Goal: Task Accomplishment & Management: Manage account settings

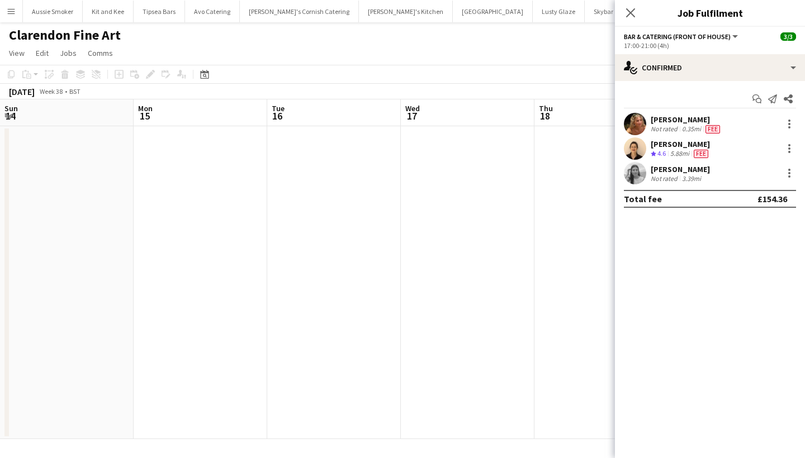
scroll to position [0, 384]
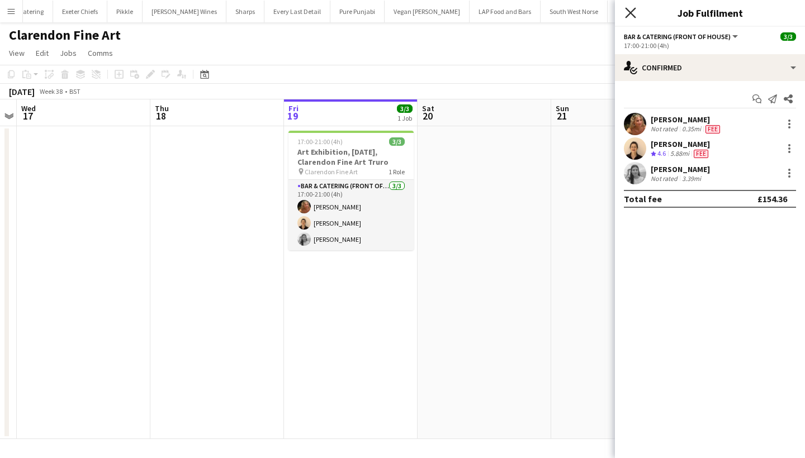
click at [632, 13] on icon "Close pop-in" at bounding box center [630, 12] width 11 height 11
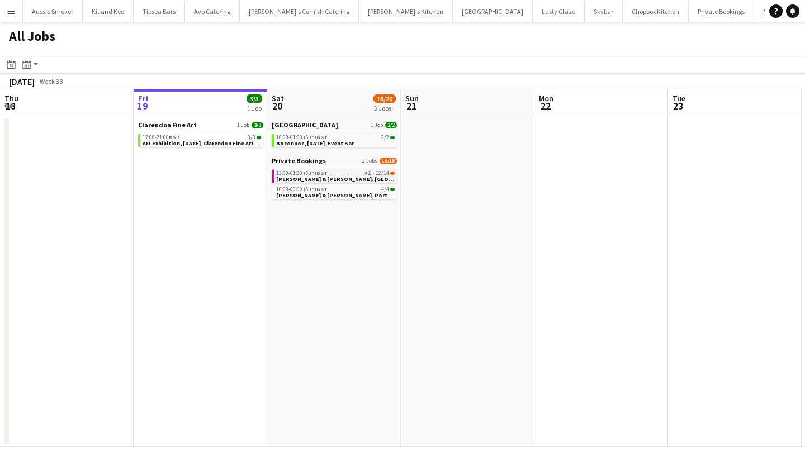
click at [320, 175] on span "BST" at bounding box center [321, 172] width 11 height 7
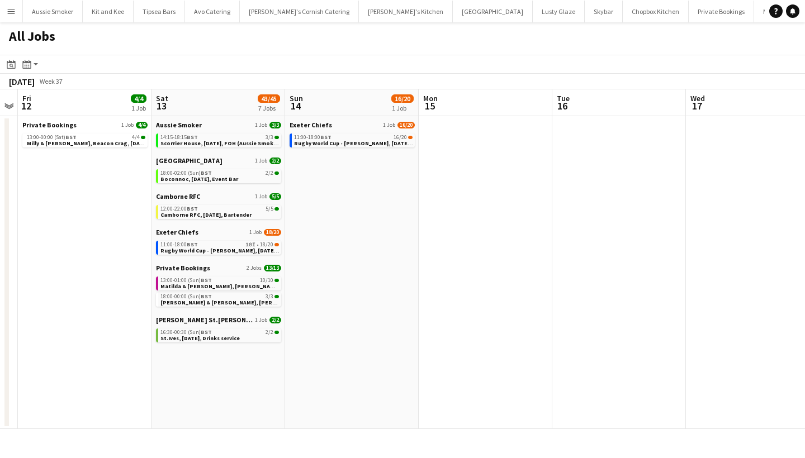
scroll to position [0, 323]
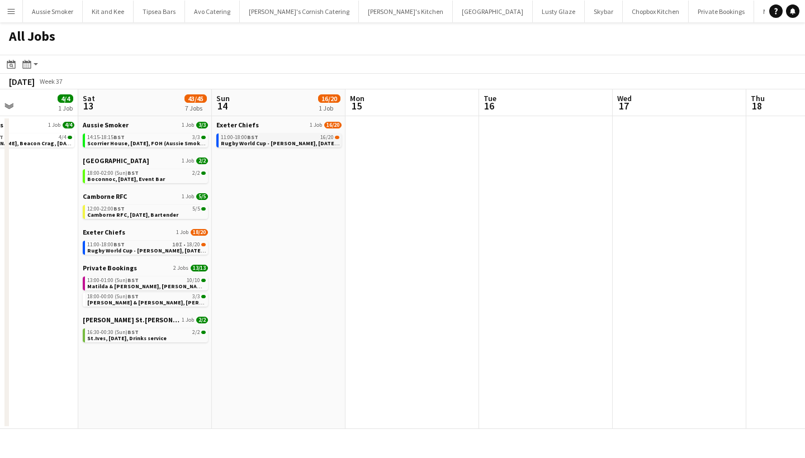
click at [244, 143] on span "Rugby World Cup - [PERSON_NAME], [DATE], Match Day Bar" at bounding box center [299, 143] width 157 height 7
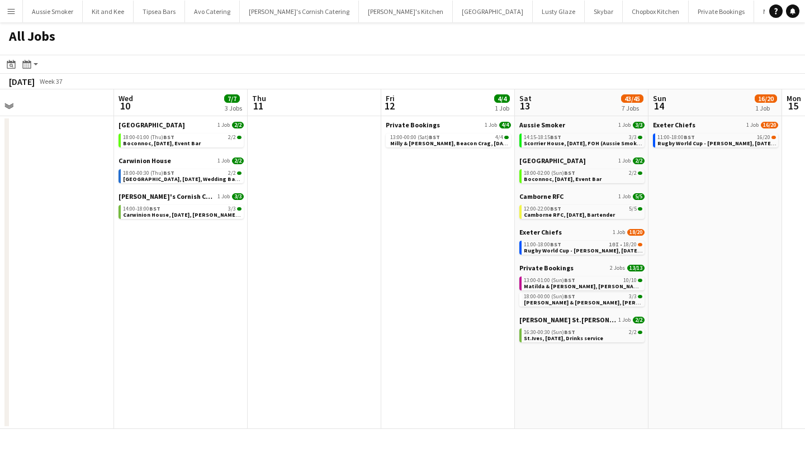
scroll to position [0, 424]
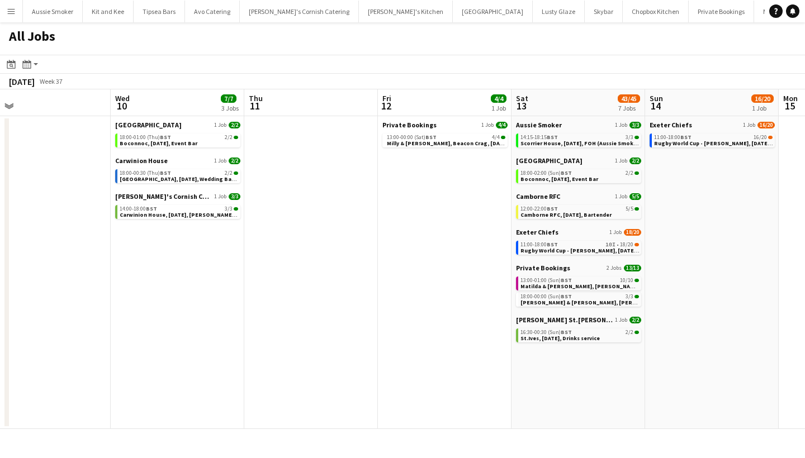
click at [8, 14] on app-icon "Menu" at bounding box center [11, 11] width 9 height 9
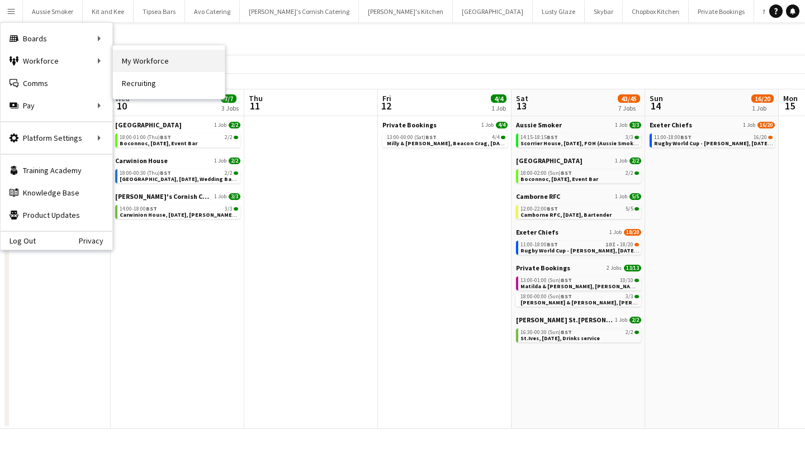
click at [196, 54] on link "My Workforce" at bounding box center [169, 61] width 112 height 22
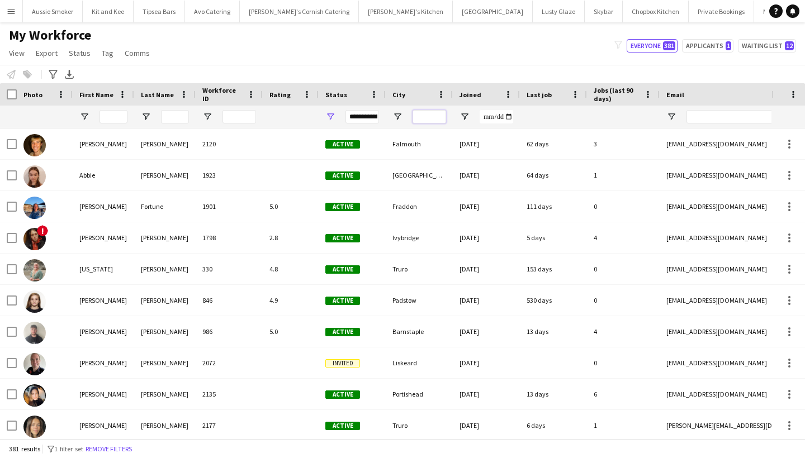
click at [432, 119] on input "City Filter Input" at bounding box center [430, 116] width 34 height 13
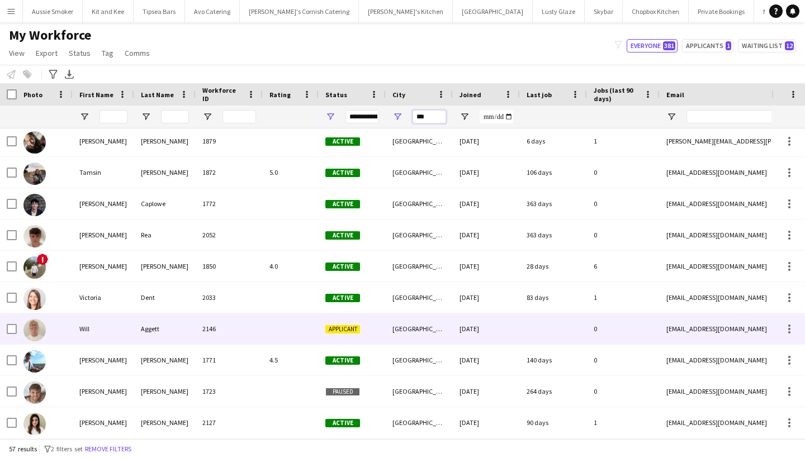
scroll to position [1474, 0]
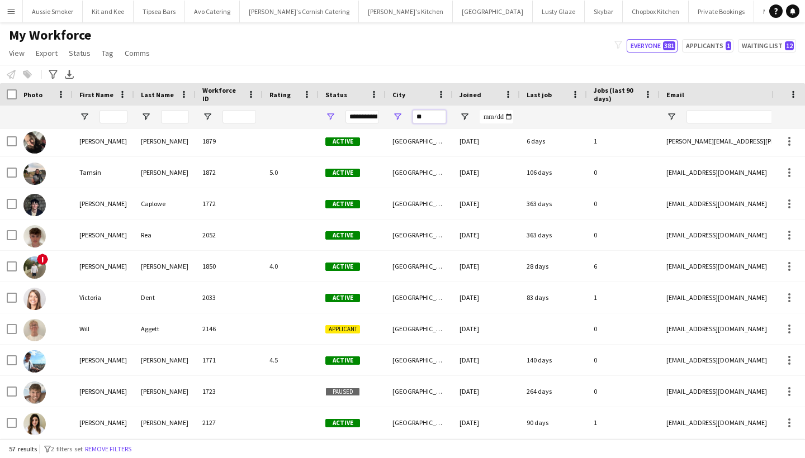
type input "*"
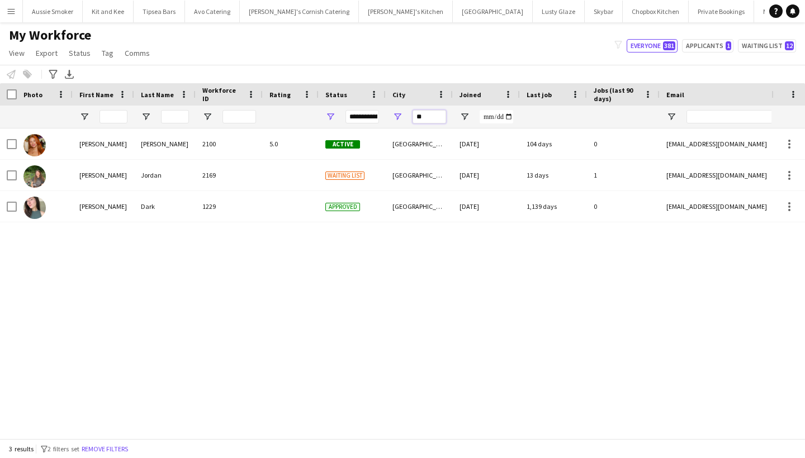
type input "*"
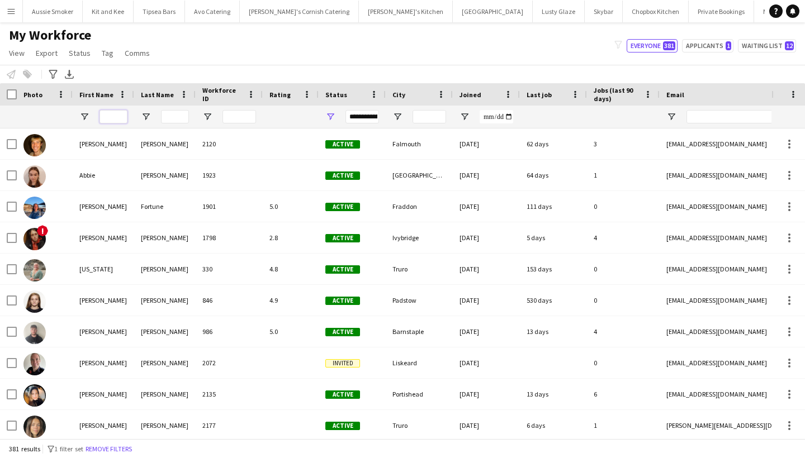
click at [125, 115] on input "First Name Filter Input" at bounding box center [114, 116] width 28 height 13
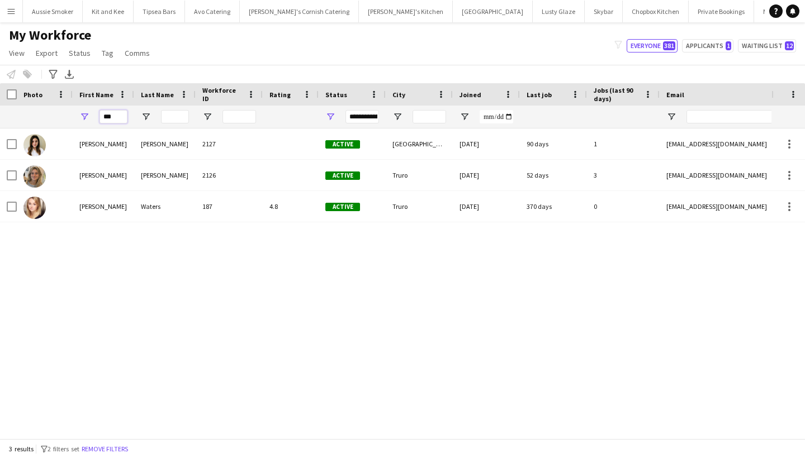
type input "***"
drag, startPoint x: 116, startPoint y: 135, endPoint x: 140, endPoint y: 144, distance: 26.2
click at [140, 144] on div "Edwards" at bounding box center [164, 144] width 61 height 31
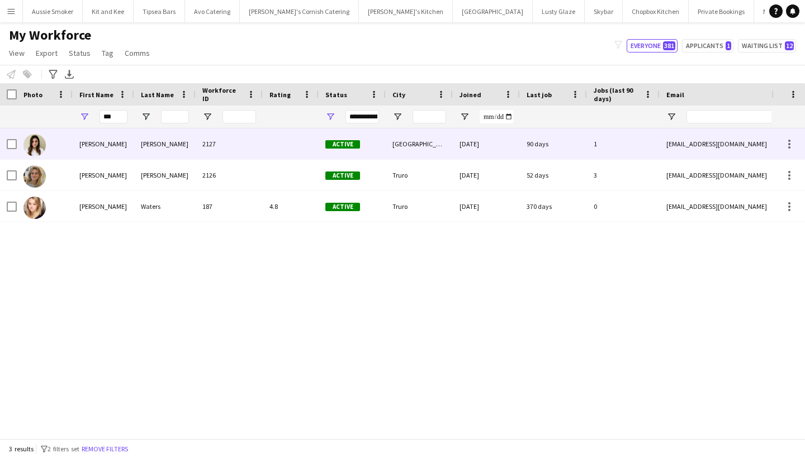
click at [387, 136] on div "Exeter" at bounding box center [419, 144] width 67 height 31
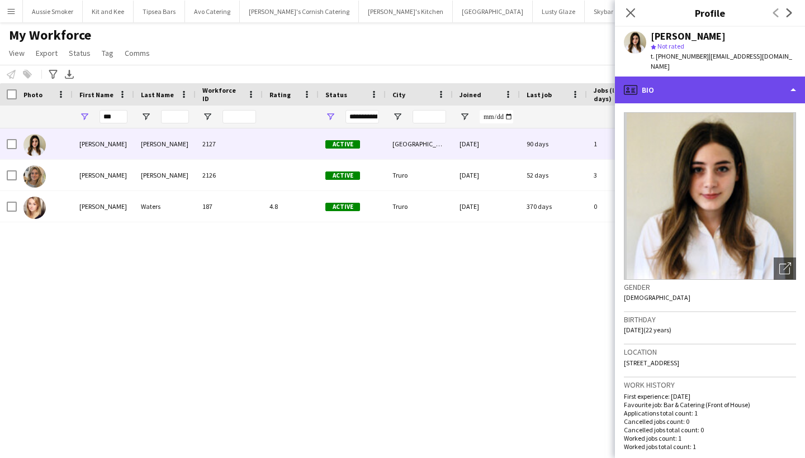
click at [736, 89] on div "profile Bio" at bounding box center [710, 90] width 190 height 27
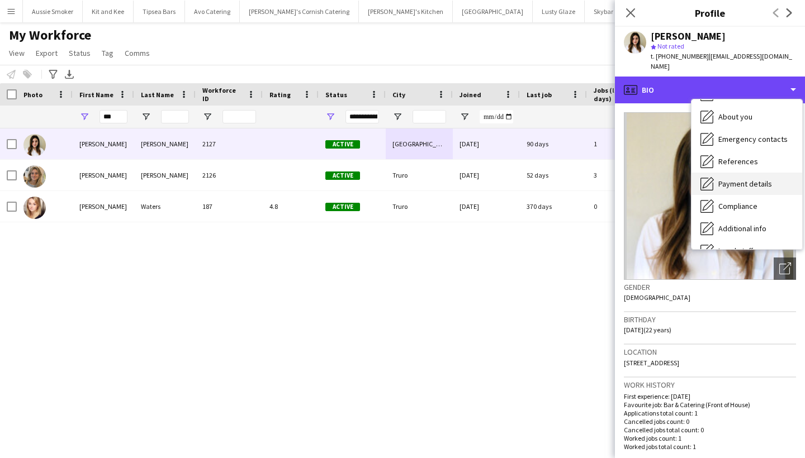
scroll to position [62, 0]
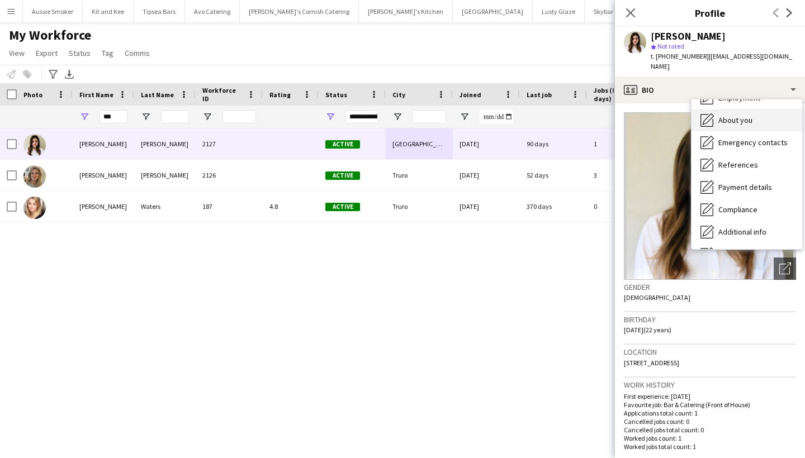
click at [737, 115] on span "About you" at bounding box center [735, 120] width 34 height 10
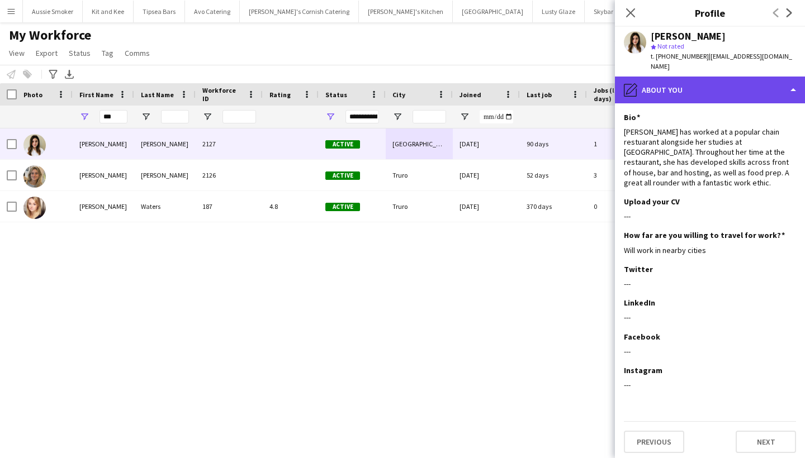
click at [724, 77] on div "pencil4 About you" at bounding box center [710, 90] width 190 height 27
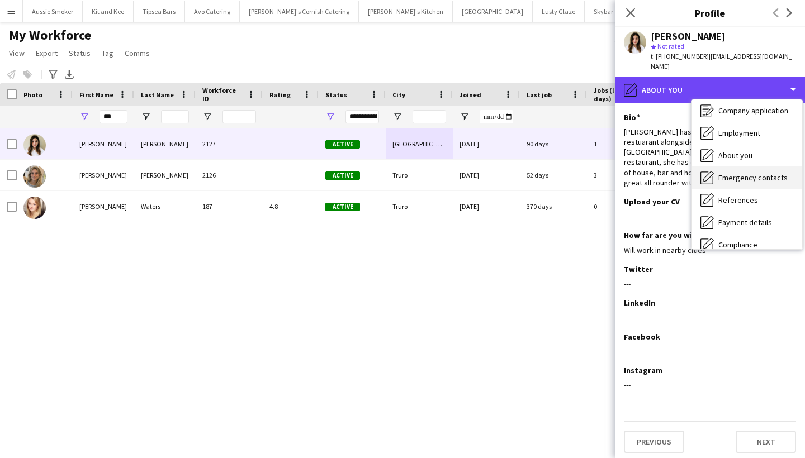
scroll to position [21, 0]
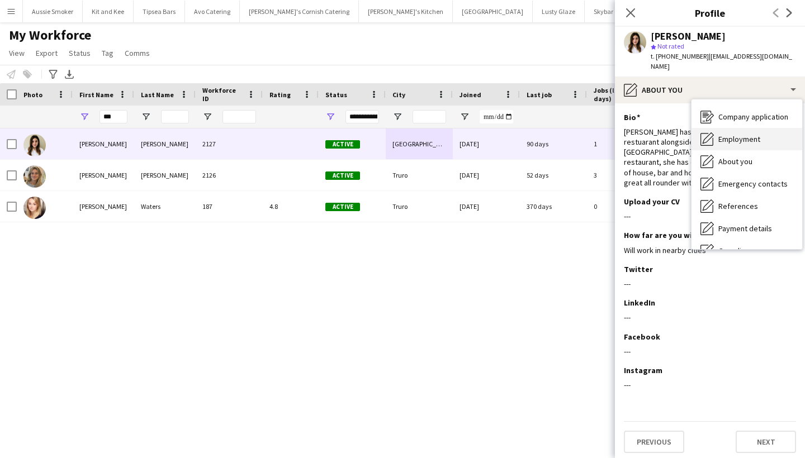
click at [741, 134] on span "Employment" at bounding box center [739, 139] width 42 height 10
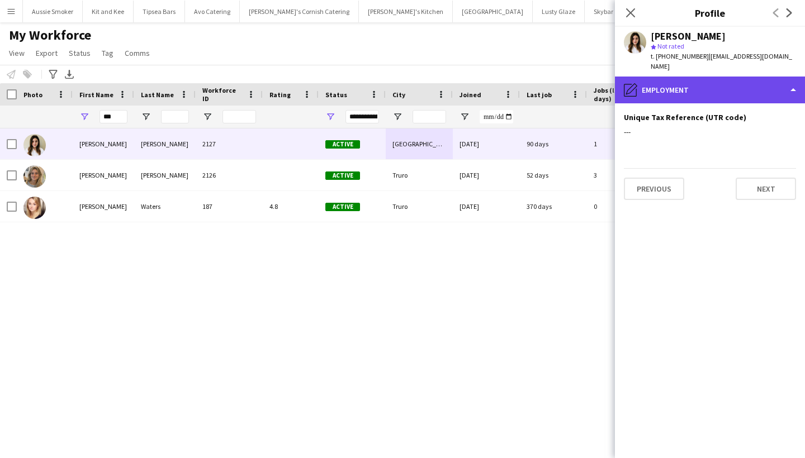
click at [732, 77] on div "pencil4 Employment" at bounding box center [710, 90] width 190 height 27
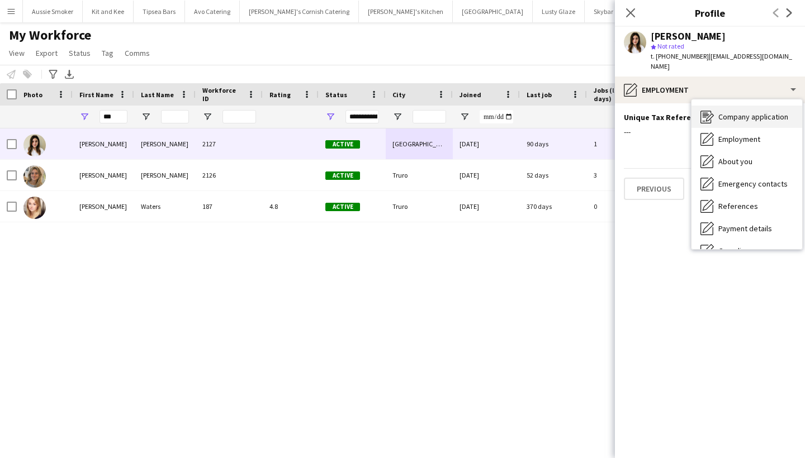
click at [742, 112] on span "Company application" at bounding box center [753, 117] width 70 height 10
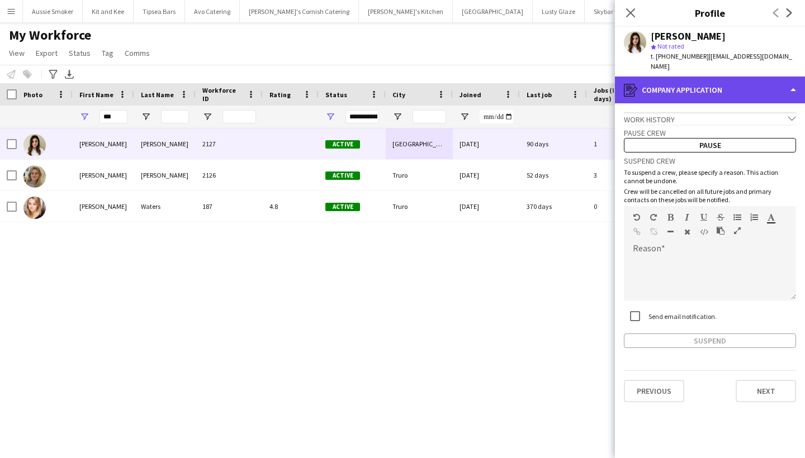
click at [699, 81] on div "register Company application" at bounding box center [710, 90] width 190 height 27
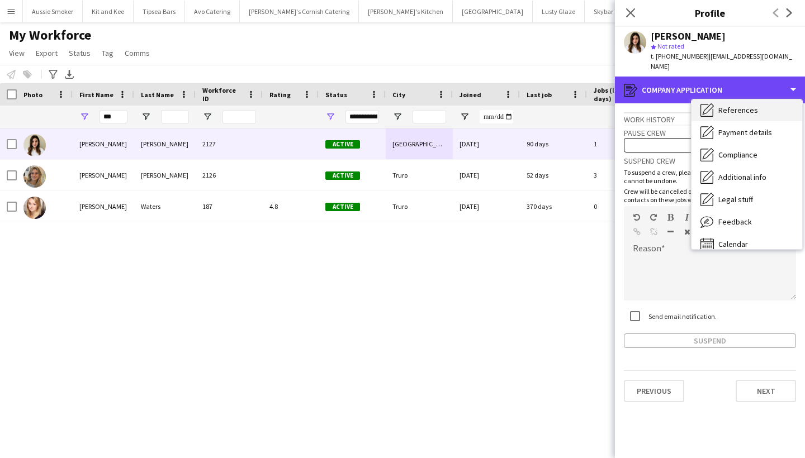
scroll to position [121, 0]
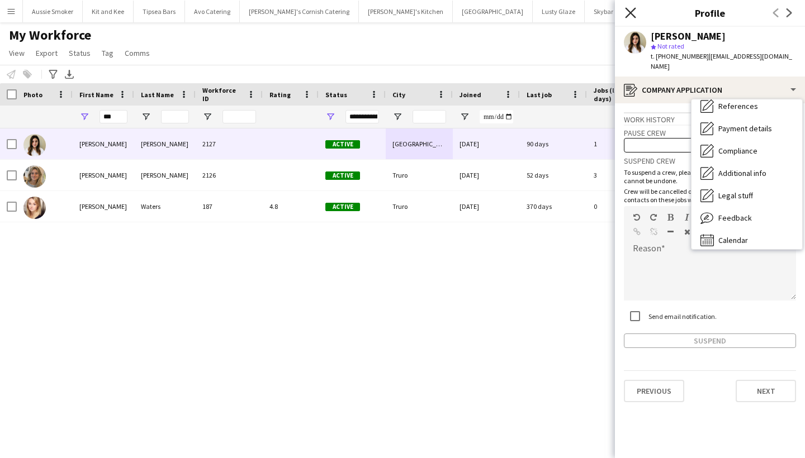
click at [630, 15] on icon "Close pop-in" at bounding box center [630, 12] width 11 height 11
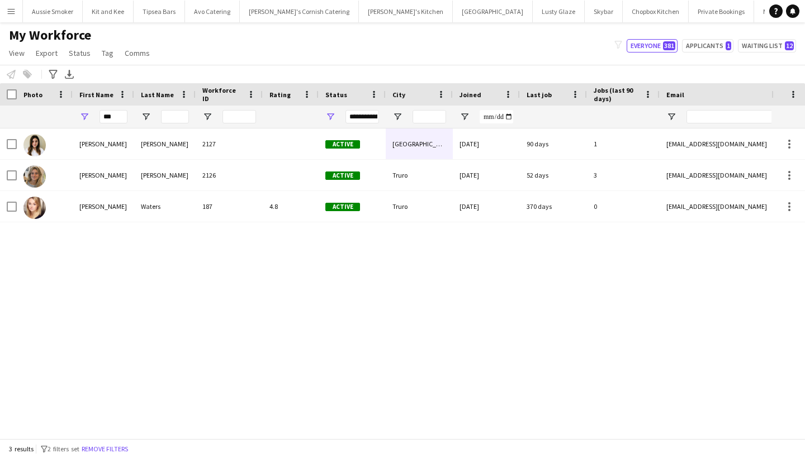
click at [17, 17] on button "Menu" at bounding box center [11, 11] width 22 height 22
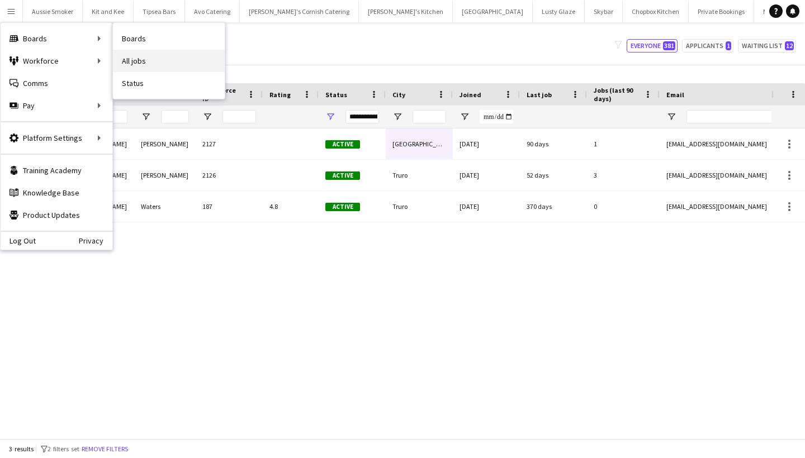
click at [164, 57] on link "All jobs" at bounding box center [169, 61] width 112 height 22
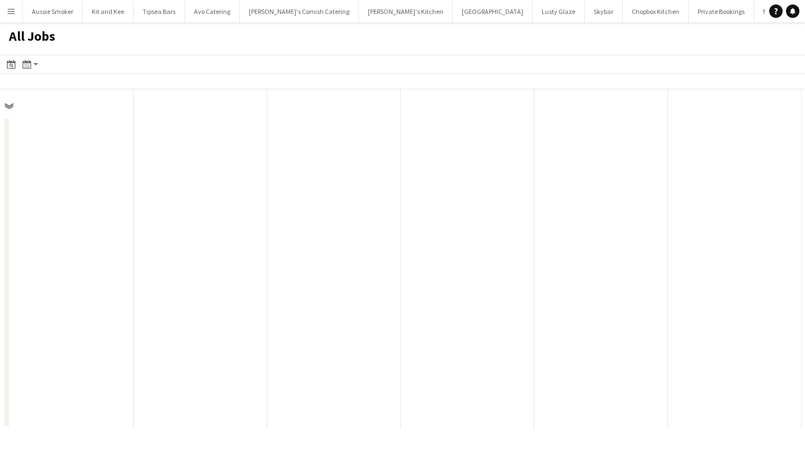
scroll to position [0, 267]
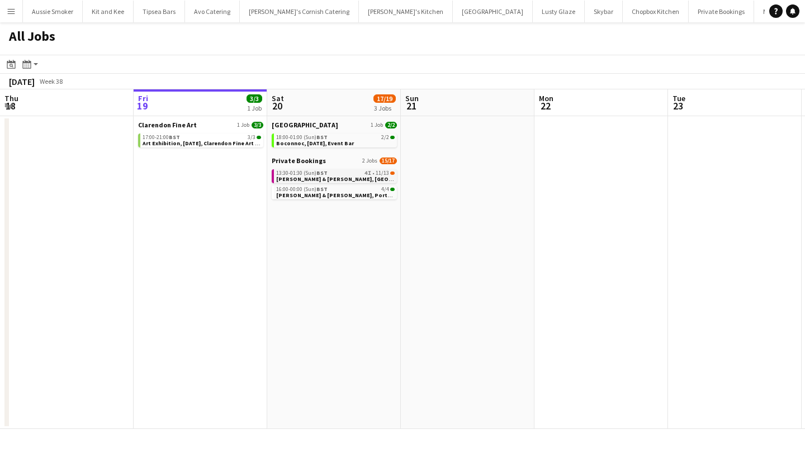
click at [346, 181] on span "[PERSON_NAME] & [PERSON_NAME], [GEOGRAPHIC_DATA], [DATE]" at bounding box center [364, 179] width 176 height 7
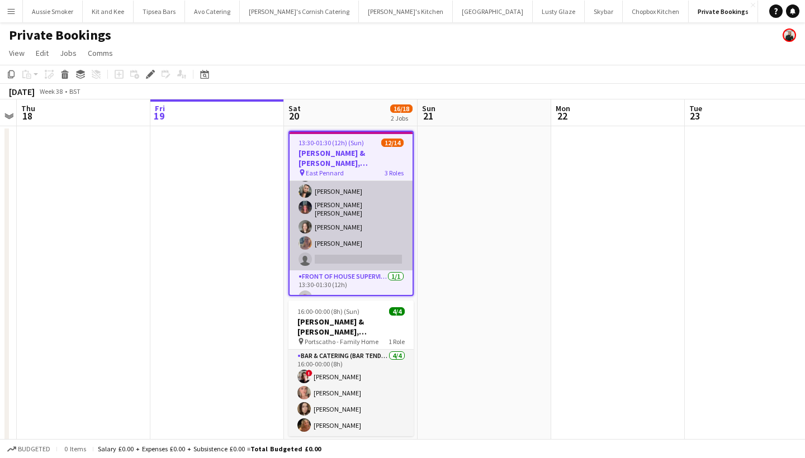
scroll to position [54, 0]
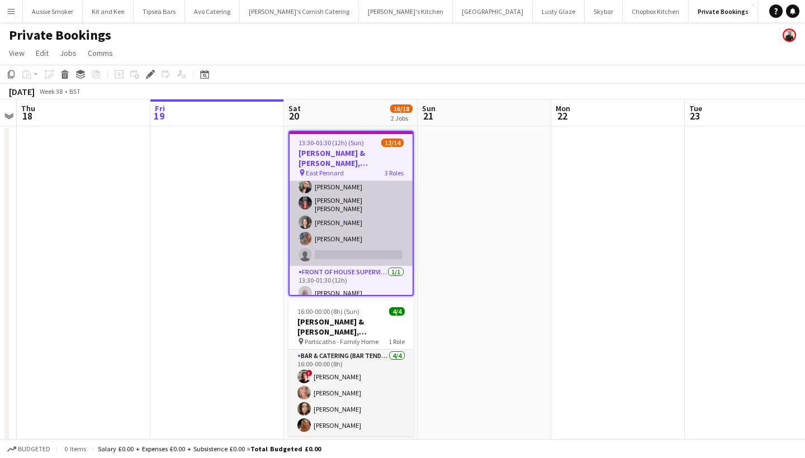
click at [348, 239] on app-card-role "Bar & Catering (Bar Tender) 2I 6/7 13:30-01:30 (12h) Jack Bellamy LOGAN DELLA-P…" at bounding box center [351, 196] width 123 height 139
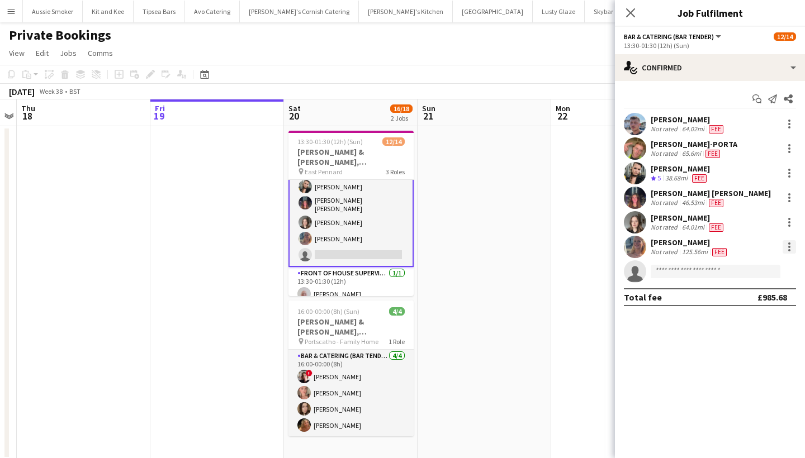
click at [789, 247] on div at bounding box center [789, 247] width 2 height 2
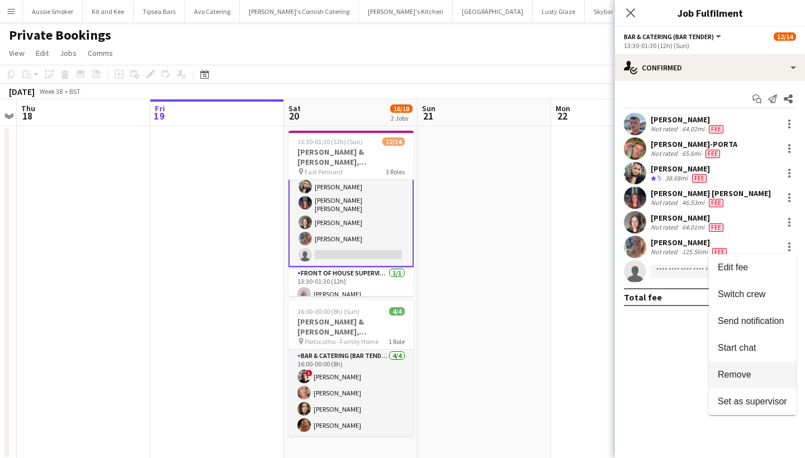
click at [751, 376] on span "Remove" at bounding box center [735, 375] width 34 height 10
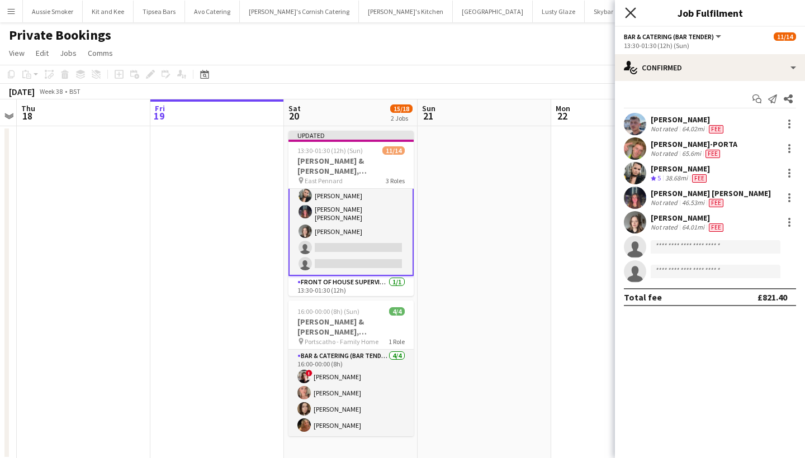
click at [632, 12] on icon at bounding box center [630, 12] width 11 height 11
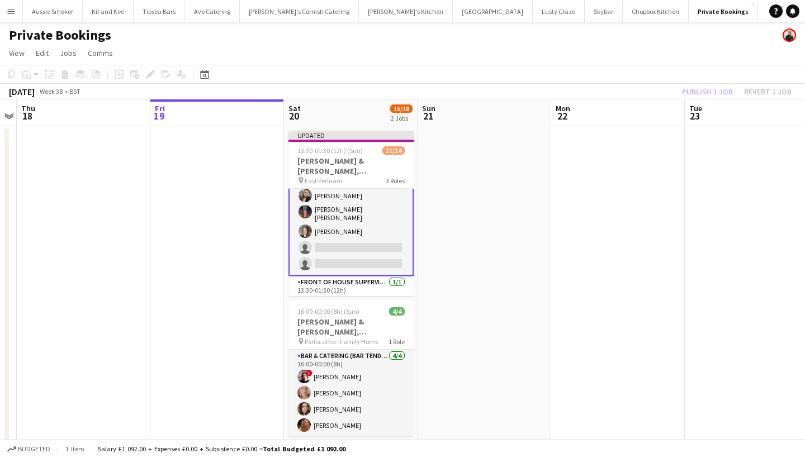
click at [718, 95] on div "Publish 1 job Revert 1 job" at bounding box center [737, 91] width 136 height 15
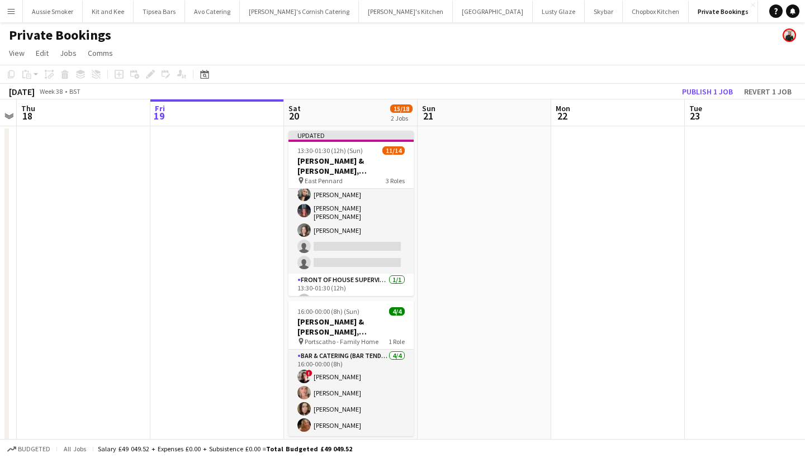
click at [718, 95] on button "Publish 1 job" at bounding box center [708, 91] width 60 height 15
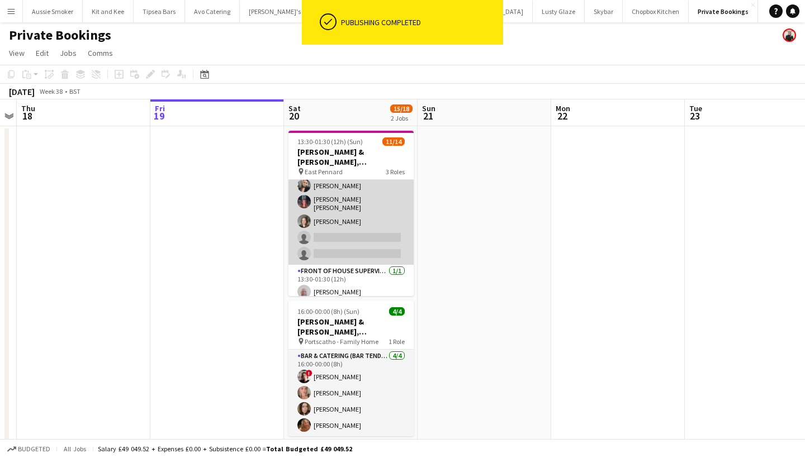
click at [375, 213] on app-card-role "Bar & Catering (Bar Tender) 2I 5/7 13:30-01:30 (12h) Jack Bellamy LOGAN DELLA-P…" at bounding box center [350, 195] width 125 height 139
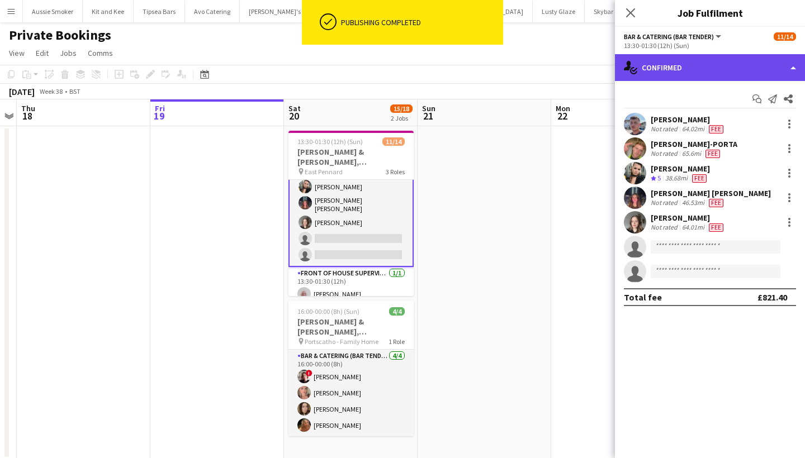
click at [725, 65] on div "single-neutral-actions-check-2 Confirmed" at bounding box center [710, 67] width 190 height 27
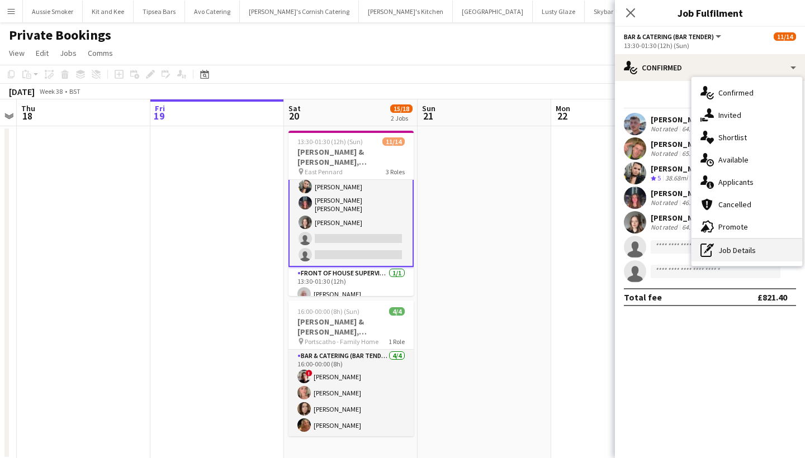
click at [756, 257] on div "pen-write Job Details" at bounding box center [747, 250] width 111 height 22
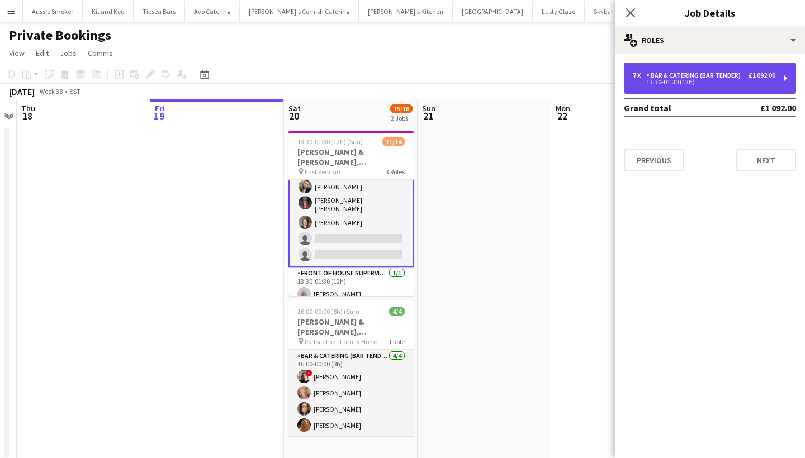
click at [737, 79] on div "Bar & Catering (Bar Tender)" at bounding box center [695, 76] width 99 height 8
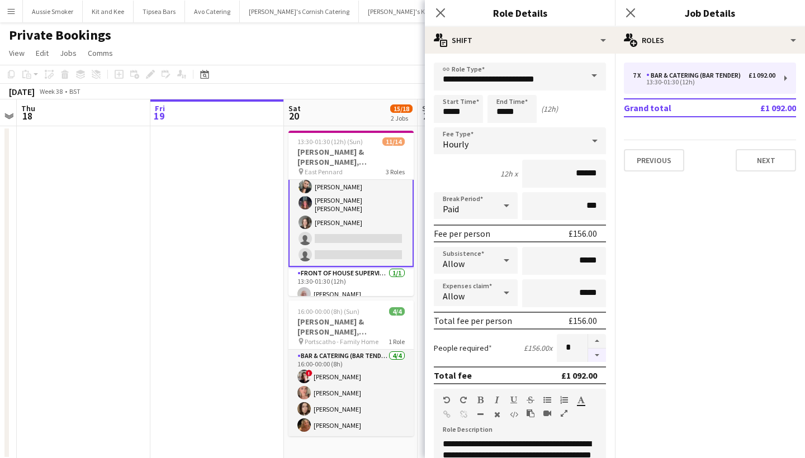
click at [597, 359] on button "button" at bounding box center [597, 356] width 18 height 14
type input "*"
click at [628, 15] on icon "Close pop-in" at bounding box center [630, 12] width 11 height 11
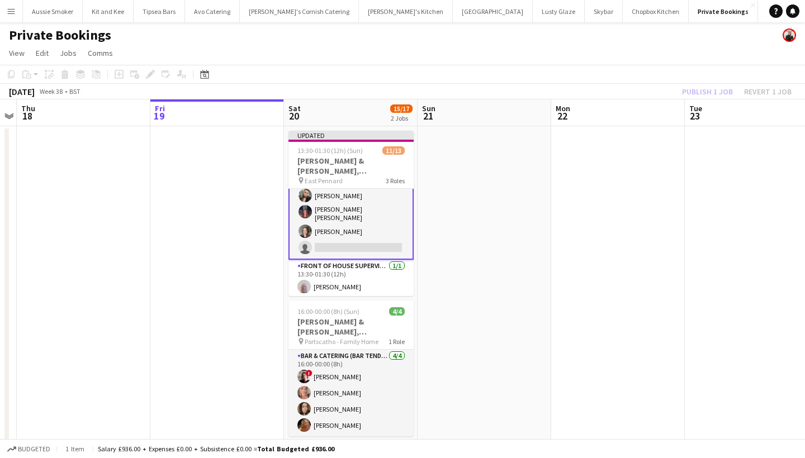
click at [701, 86] on div "Publish 1 job Revert 1 job" at bounding box center [737, 91] width 136 height 15
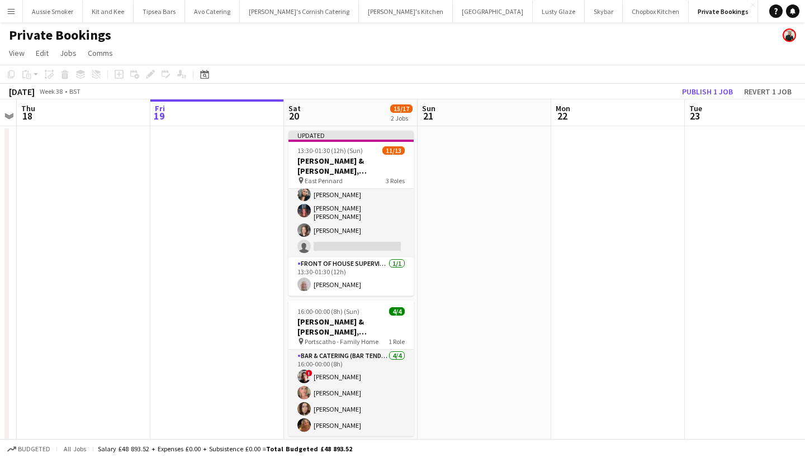
click at [701, 86] on button "Publish 1 job" at bounding box center [708, 91] width 60 height 15
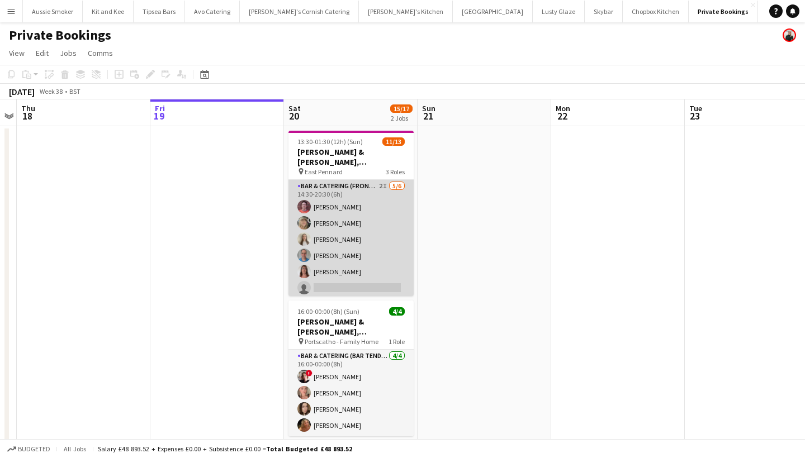
scroll to position [160, 0]
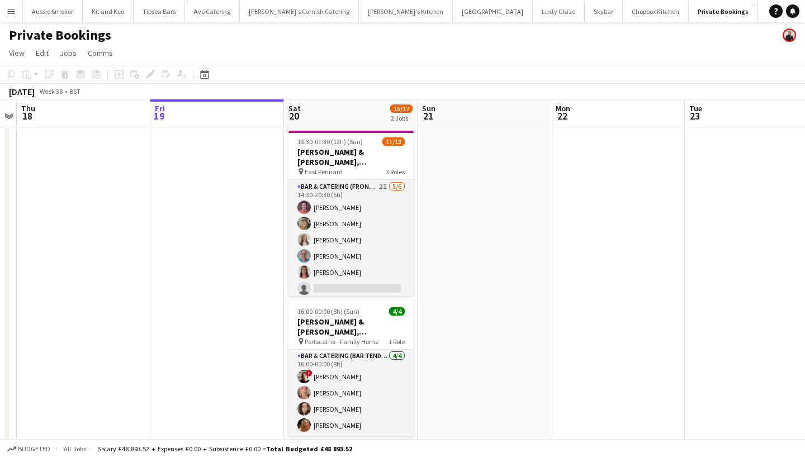
click at [10, 13] on app-icon "Menu" at bounding box center [11, 11] width 9 height 9
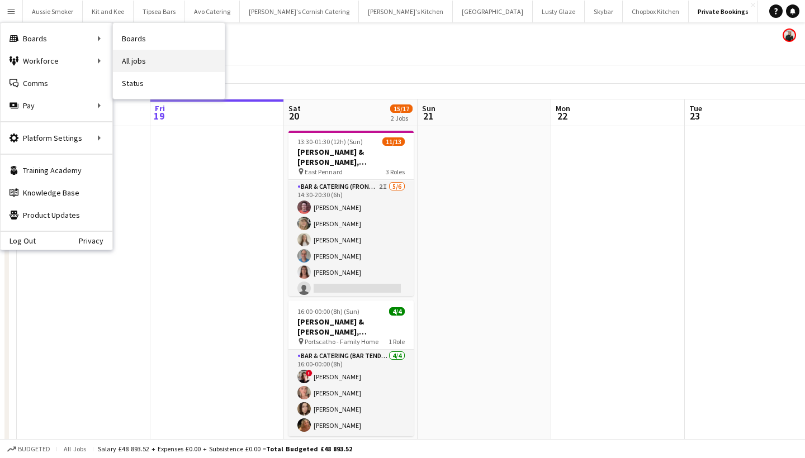
click at [148, 64] on link "All jobs" at bounding box center [169, 61] width 112 height 22
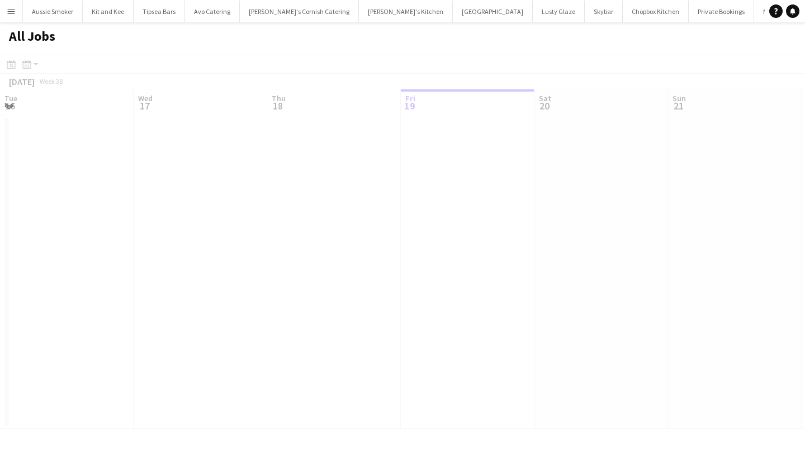
scroll to position [0, 267]
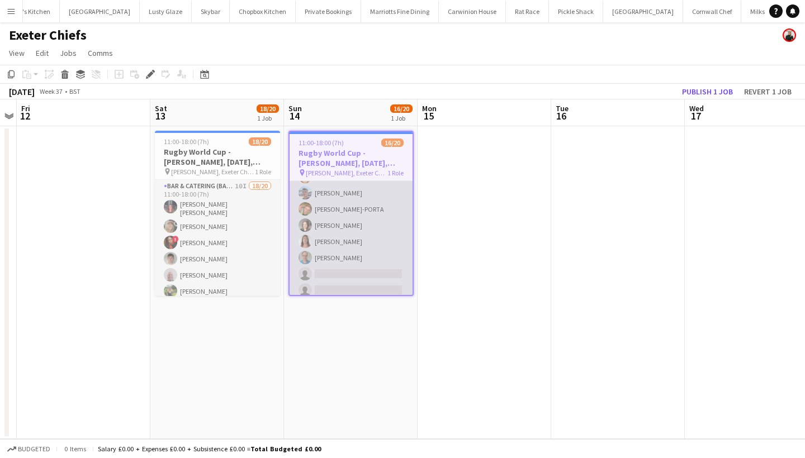
scroll to position [205, 0]
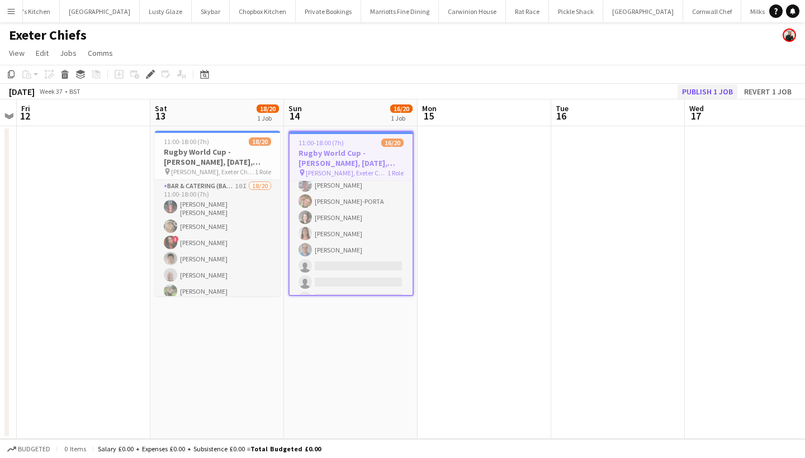
click at [703, 91] on button "Publish 1 job" at bounding box center [708, 91] width 60 height 15
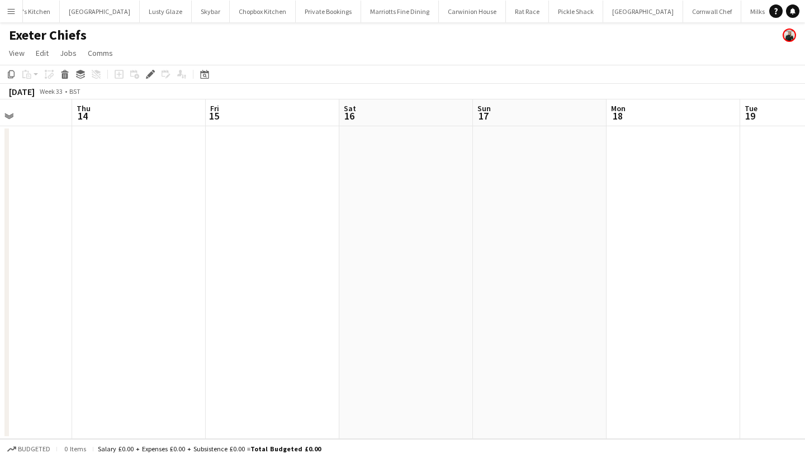
scroll to position [0, 263]
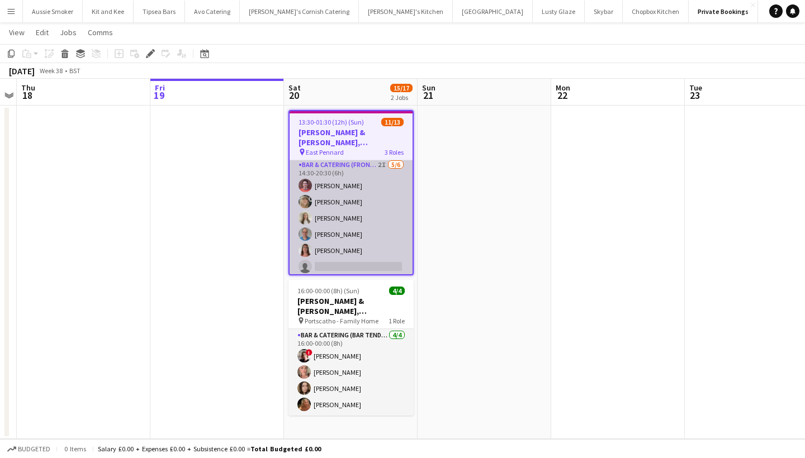
scroll to position [21, 0]
click at [346, 250] on app-card-role "Bar & Catering (Front of House) 2I [DATE] 14:30-20:30 (6h) [PERSON_NAME] [PERSO…" at bounding box center [351, 218] width 123 height 119
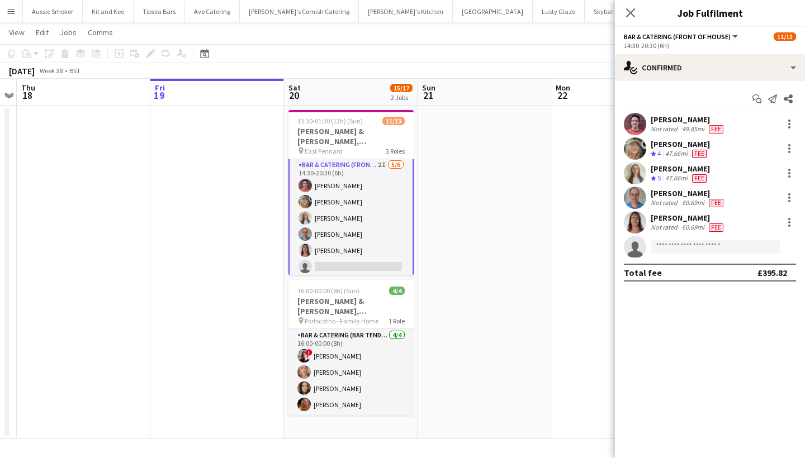
click at [332, 237] on app-card-role "Bar & Catering (Front of House) 2I [DATE] 14:30-20:30 (6h) [PERSON_NAME] [PERSO…" at bounding box center [350, 218] width 125 height 121
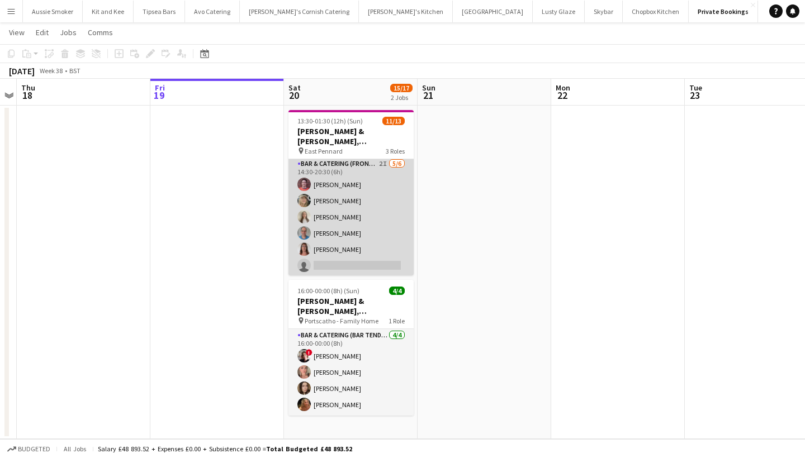
scroll to position [160, 0]
click at [306, 229] on app-user-avatar at bounding box center [303, 235] width 13 height 13
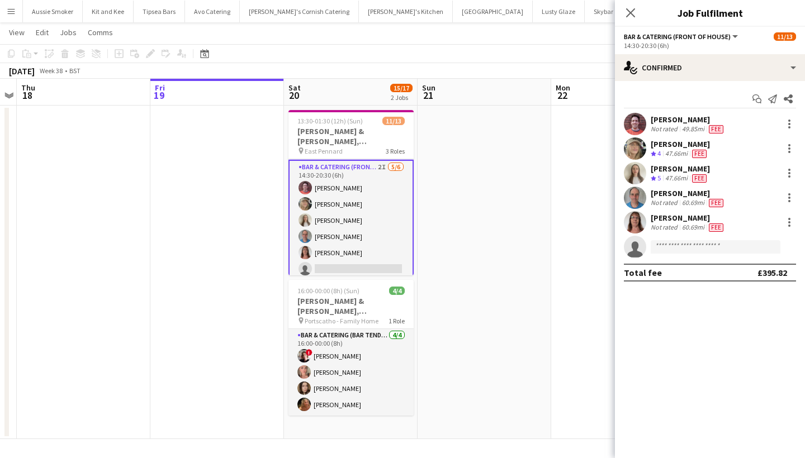
click at [681, 147] on div "[PERSON_NAME]" at bounding box center [680, 144] width 59 height 10
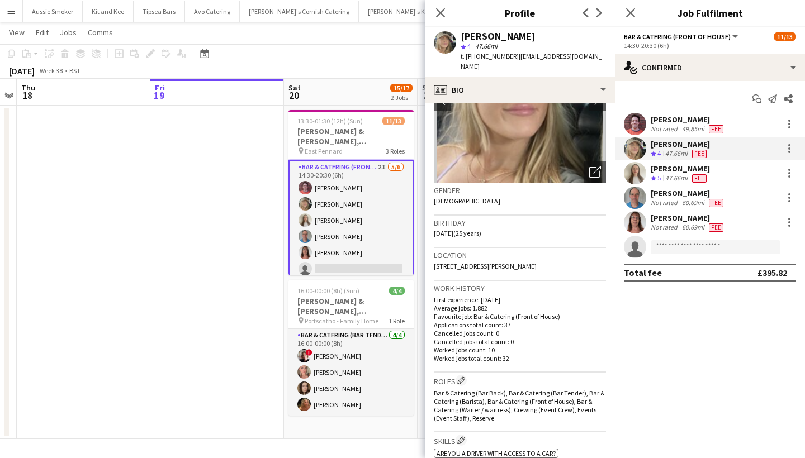
scroll to position [92, 0]
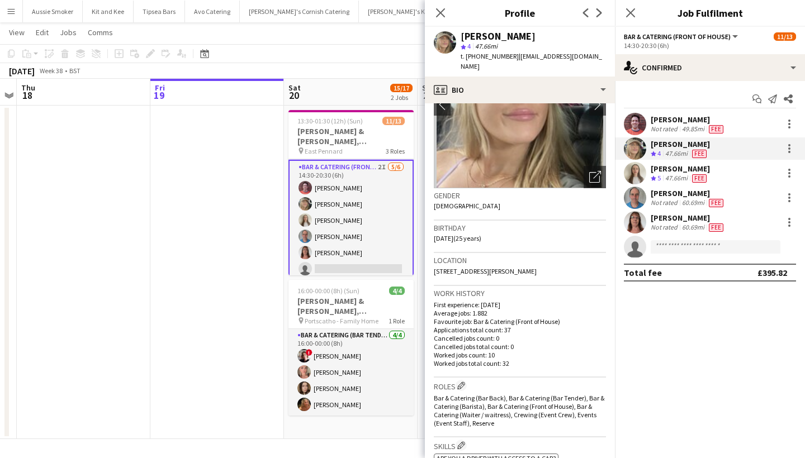
drag, startPoint x: 515, startPoint y: 260, endPoint x: 547, endPoint y: 260, distance: 31.9
click at [547, 261] on div "Location [STREET_ADDRESS][PERSON_NAME]" at bounding box center [520, 269] width 172 height 32
copy span "EX4 8QW"
click at [364, 253] on app-card-role "Bar & Catering (Front of House) 2I [DATE] 14:30-20:30 (6h) [PERSON_NAME] [PERSO…" at bounding box center [350, 220] width 125 height 121
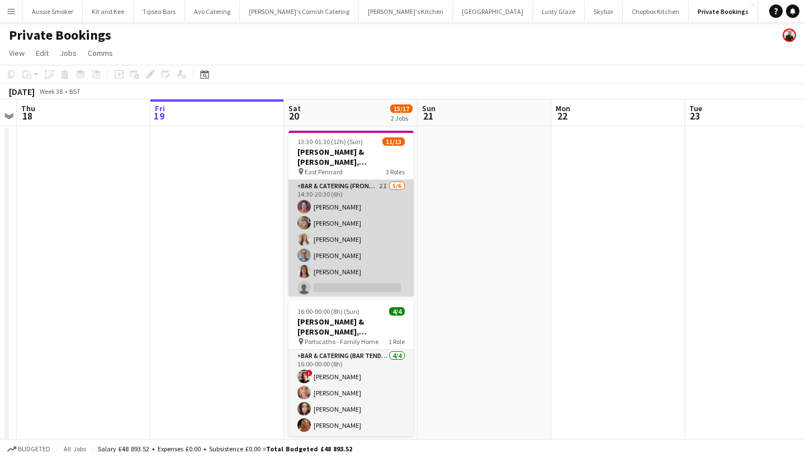
scroll to position [160, 0]
